Goal: Task Accomplishment & Management: Manage account settings

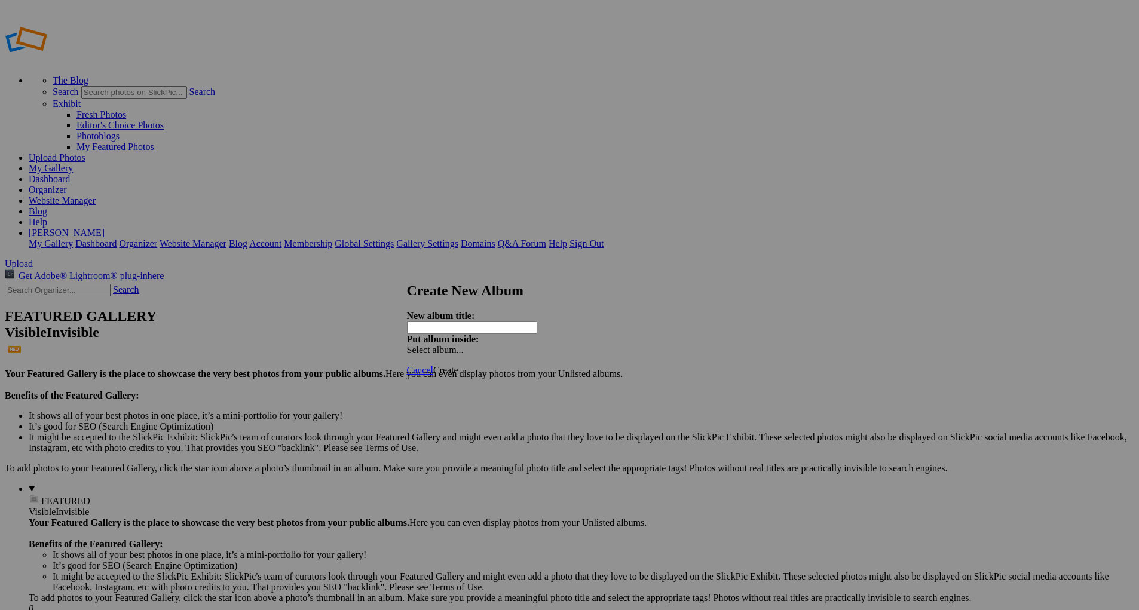
click at [489, 323] on input "text" at bounding box center [472, 328] width 130 height 13
type input "S"
click at [508, 322] on input "text" at bounding box center [472, 328] width 130 height 13
type input "1996 Dodge RAM 2500 Green/Silver"
click at [458, 365] on span "Create" at bounding box center [445, 370] width 25 height 10
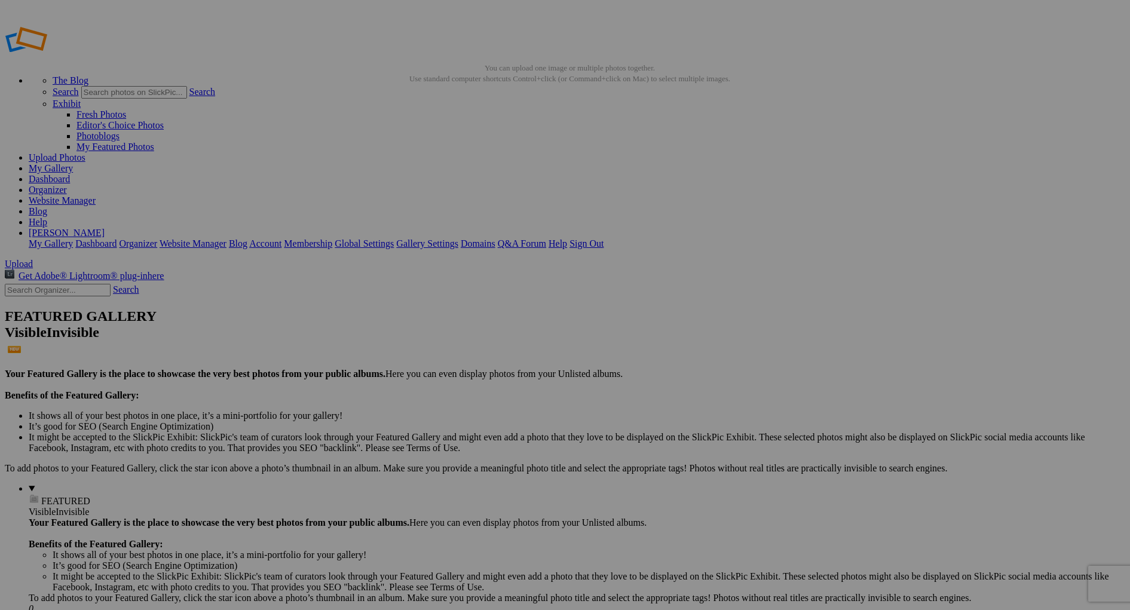
click at [73, 163] on link "My Gallery" at bounding box center [51, 168] width 44 height 10
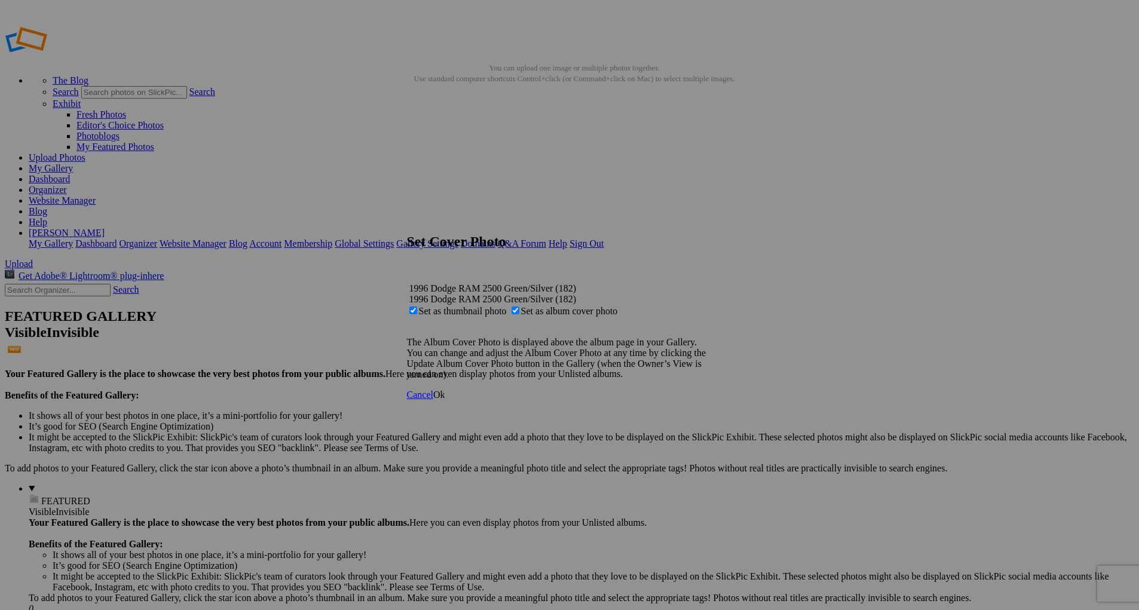
click at [445, 400] on span "Ok" at bounding box center [439, 395] width 12 height 10
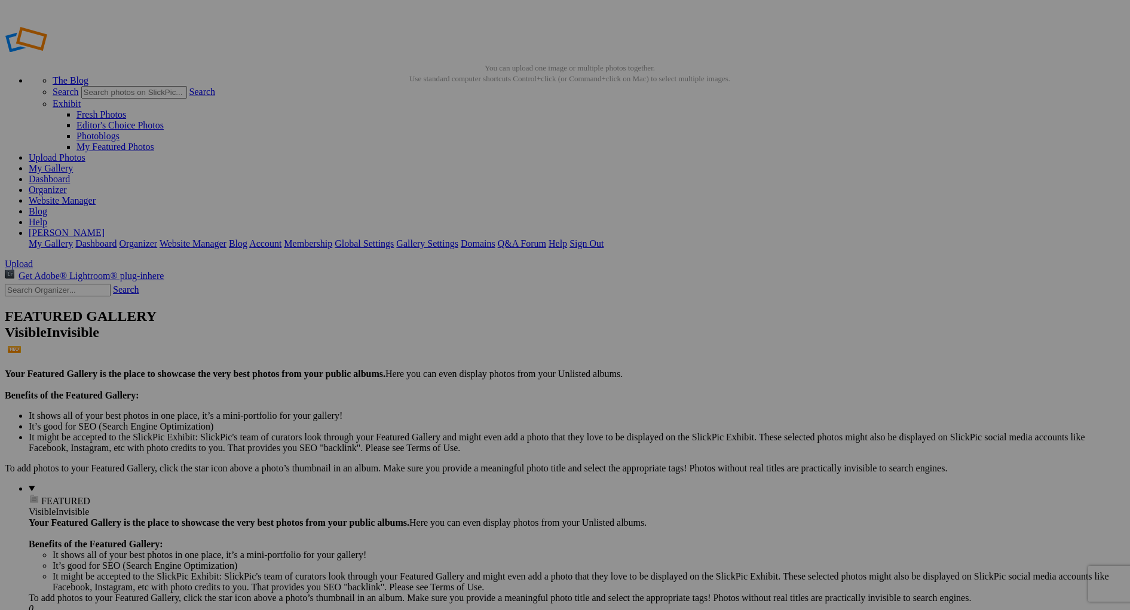
click at [73, 163] on link "My Gallery" at bounding box center [51, 168] width 44 height 10
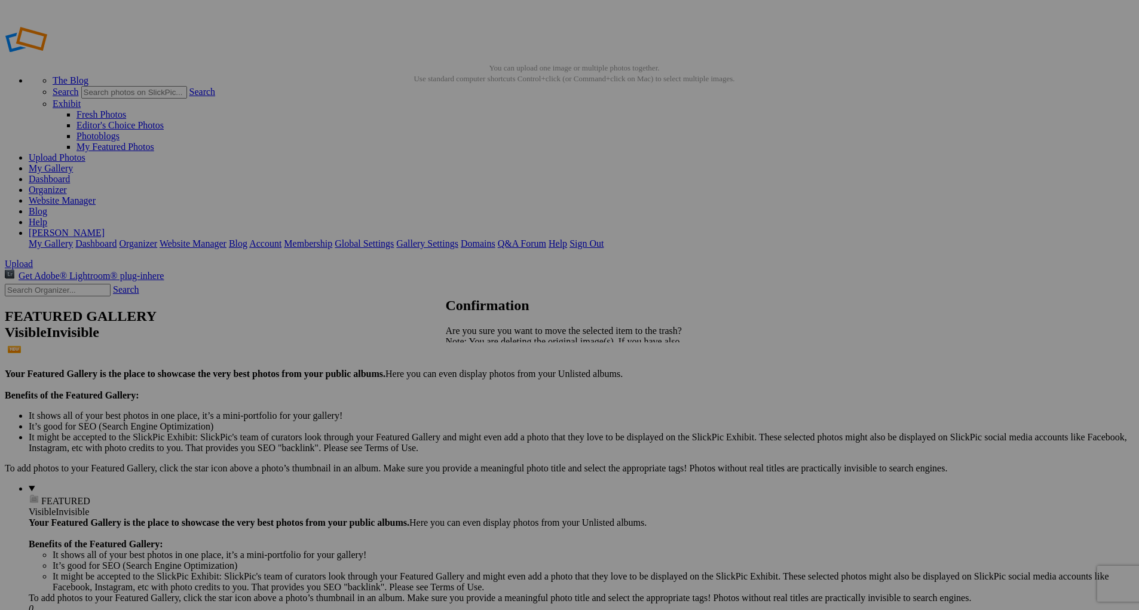
click at [486, 384] on span "Yes" at bounding box center [479, 383] width 14 height 10
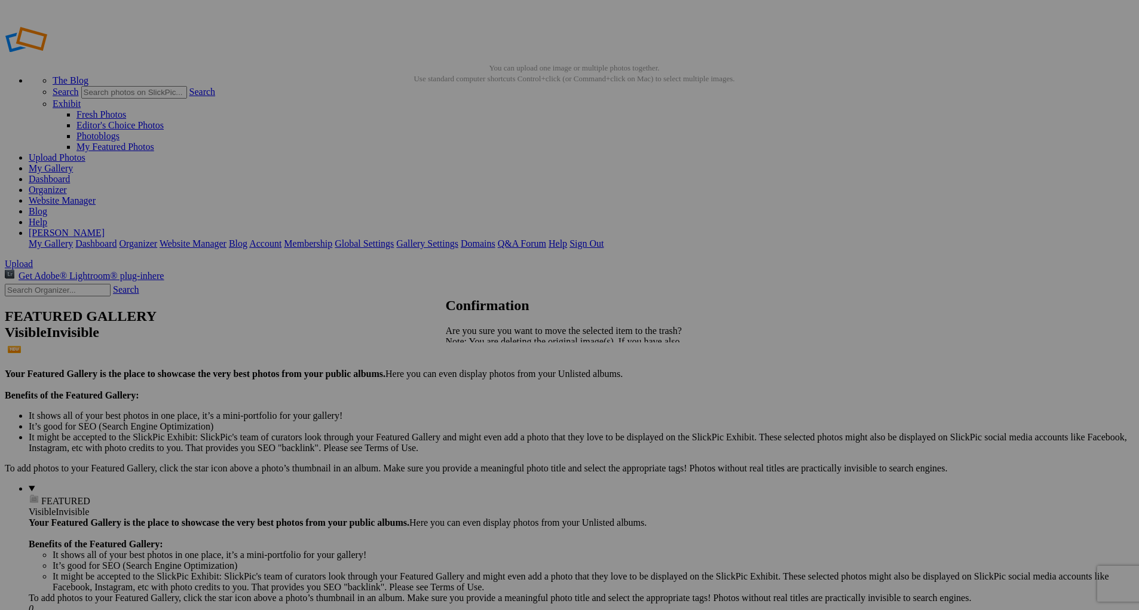
click at [486, 383] on span "Yes" at bounding box center [479, 383] width 14 height 10
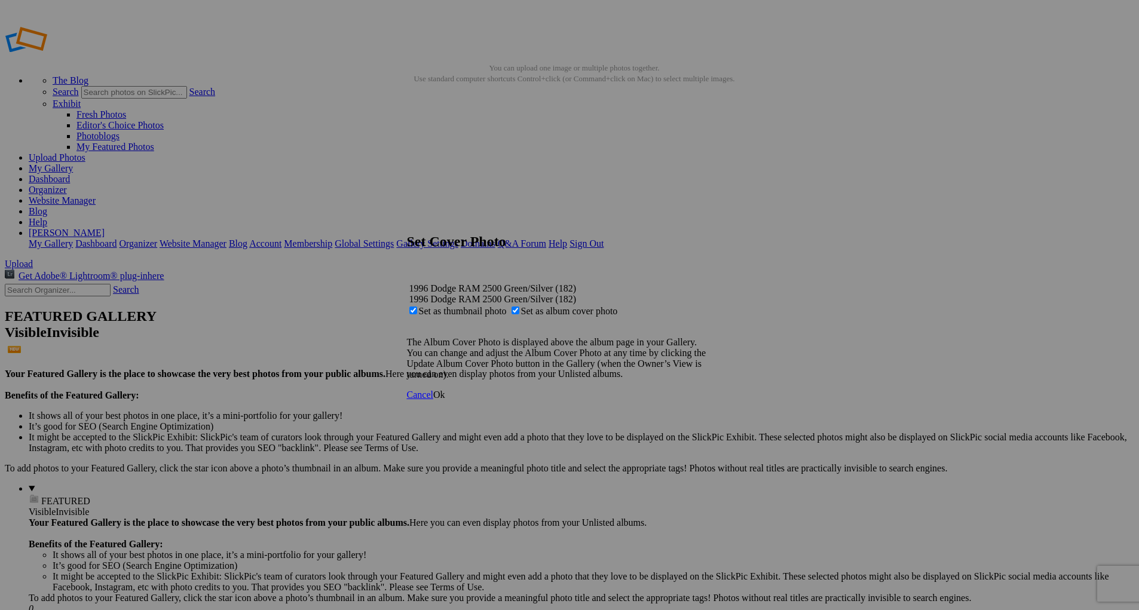
click at [445, 400] on span "Ok" at bounding box center [439, 395] width 12 height 10
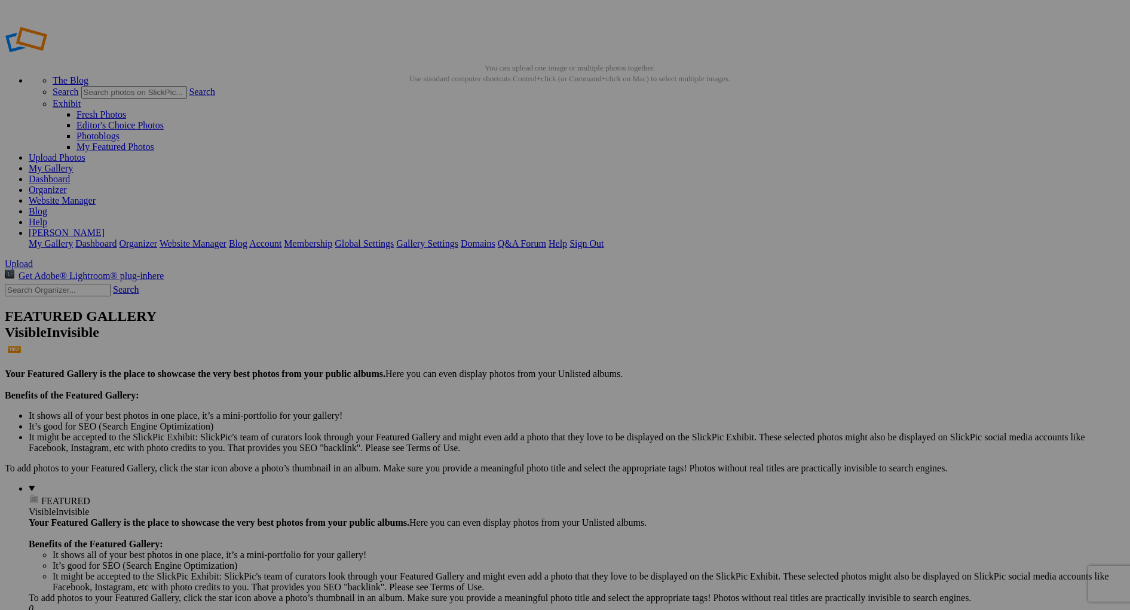
click at [73, 163] on link "My Gallery" at bounding box center [51, 168] width 44 height 10
